Goal: Use online tool/utility: Use online tool/utility

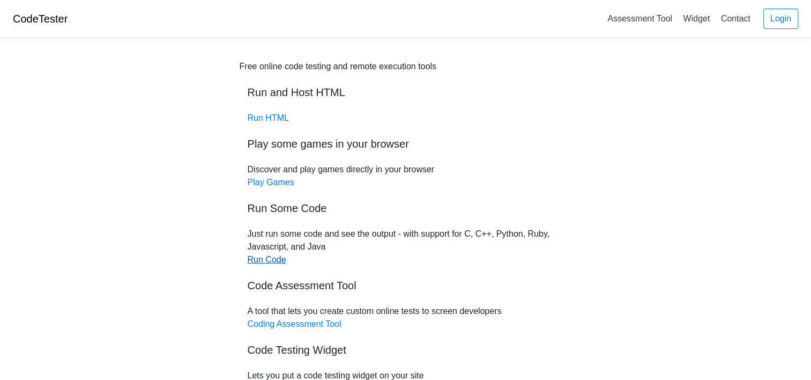
click at [258, 259] on link "Run Code" at bounding box center [267, 259] width 39 height 9
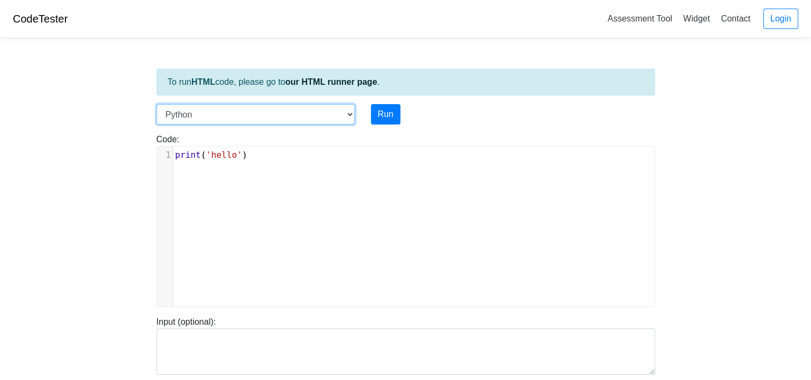
click at [203, 109] on select "C C++ Go Java Javascript Python Ruby" at bounding box center [256, 114] width 198 height 20
select select "c"
click at [157, 104] on select "C C++ Go Java Javascript Python Ruby" at bounding box center [256, 114] width 198 height 20
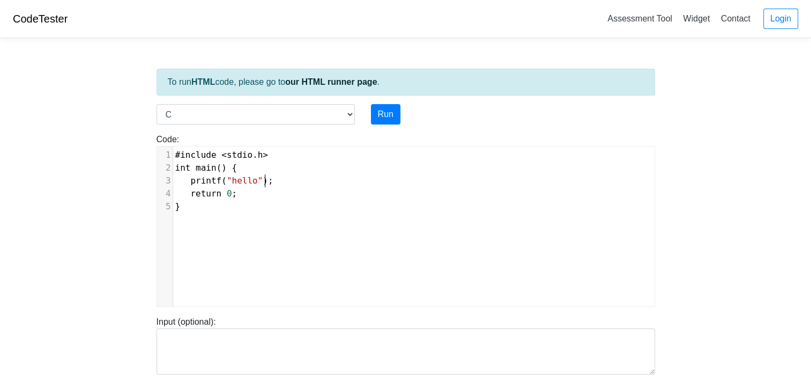
click at [330, 182] on pre "printf ( "hello" );" at bounding box center [418, 180] width 490 height 13
type textarea "#include <stdio.h> int main() { printf("hello"); return 0; }"
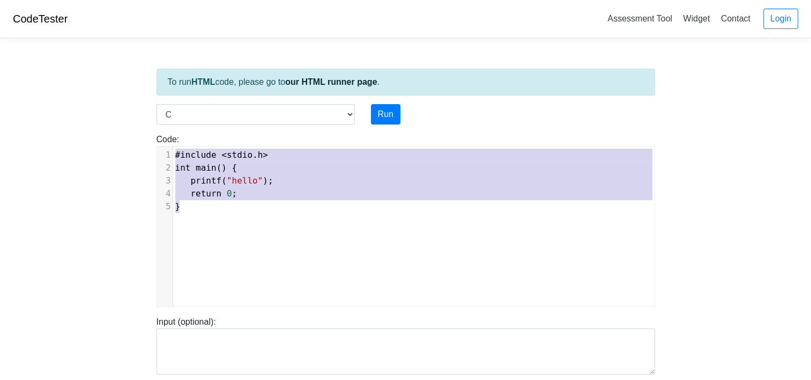
drag, startPoint x: 249, startPoint y: 224, endPoint x: 108, endPoint y: 108, distance: 182.5
click at [112, 109] on body "CodeTester Assessment Tool Widget Contact Login To run HTML code, please go to …" at bounding box center [405, 286] width 811 height 572
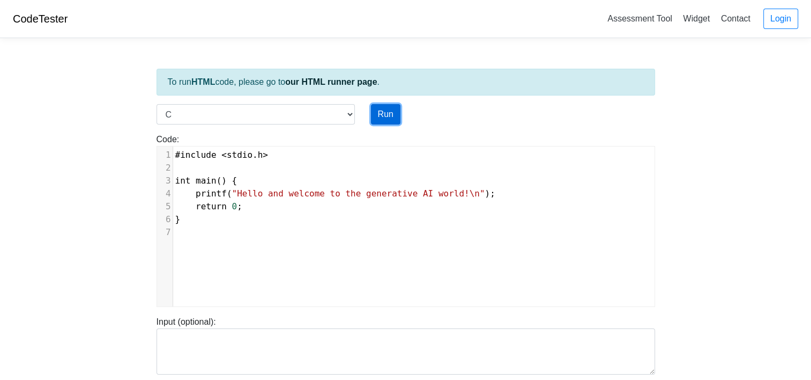
click at [380, 110] on button "Run" at bounding box center [385, 114] width 29 height 20
type input "[URL][DOMAIN_NAME]"
type textarea "Stdout: Hello and welcome to the generative AI world!"
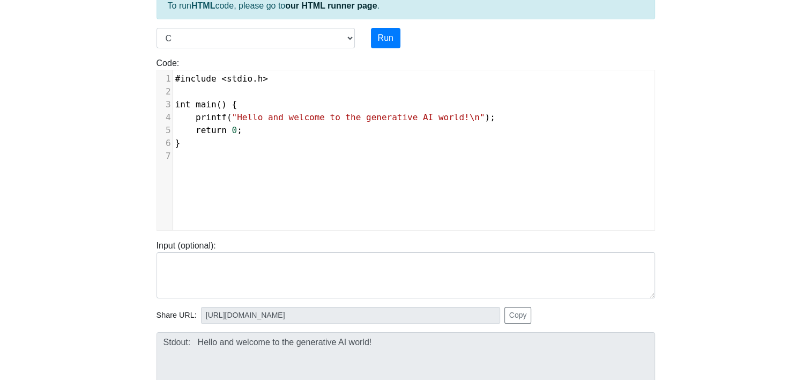
scroll to position [0, 0]
